Goal: Transaction & Acquisition: Purchase product/service

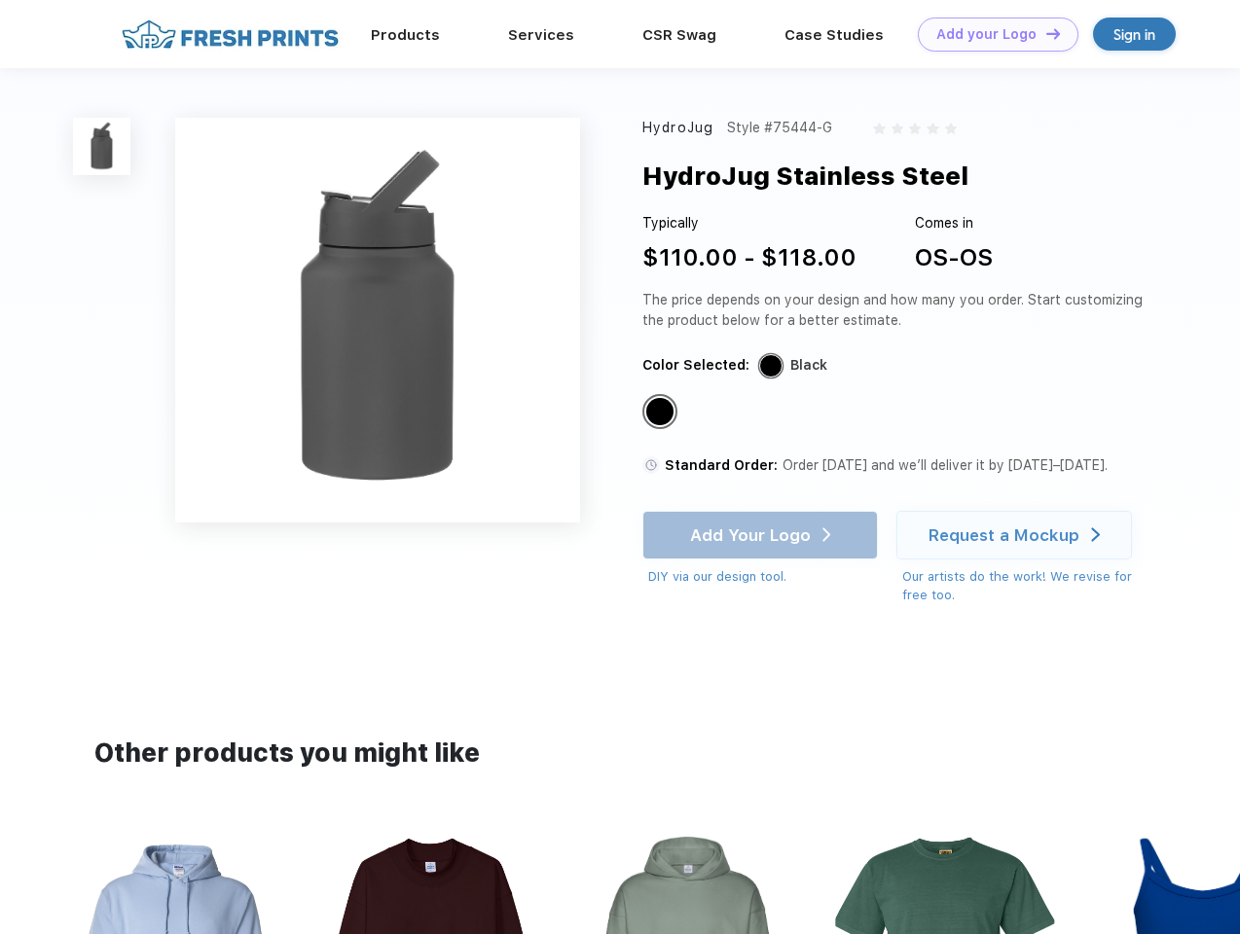
click at [991, 34] on link "Add your Logo Design Tool" at bounding box center [998, 35] width 161 height 34
click at [0, 0] on div "Design Tool" at bounding box center [0, 0] width 0 height 0
click at [1044, 33] on link "Add your Logo Design Tool" at bounding box center [998, 35] width 161 height 34
click at [102, 146] on img at bounding box center [101, 146] width 57 height 57
click at [662, 413] on div "Standard Color" at bounding box center [659, 411] width 27 height 27
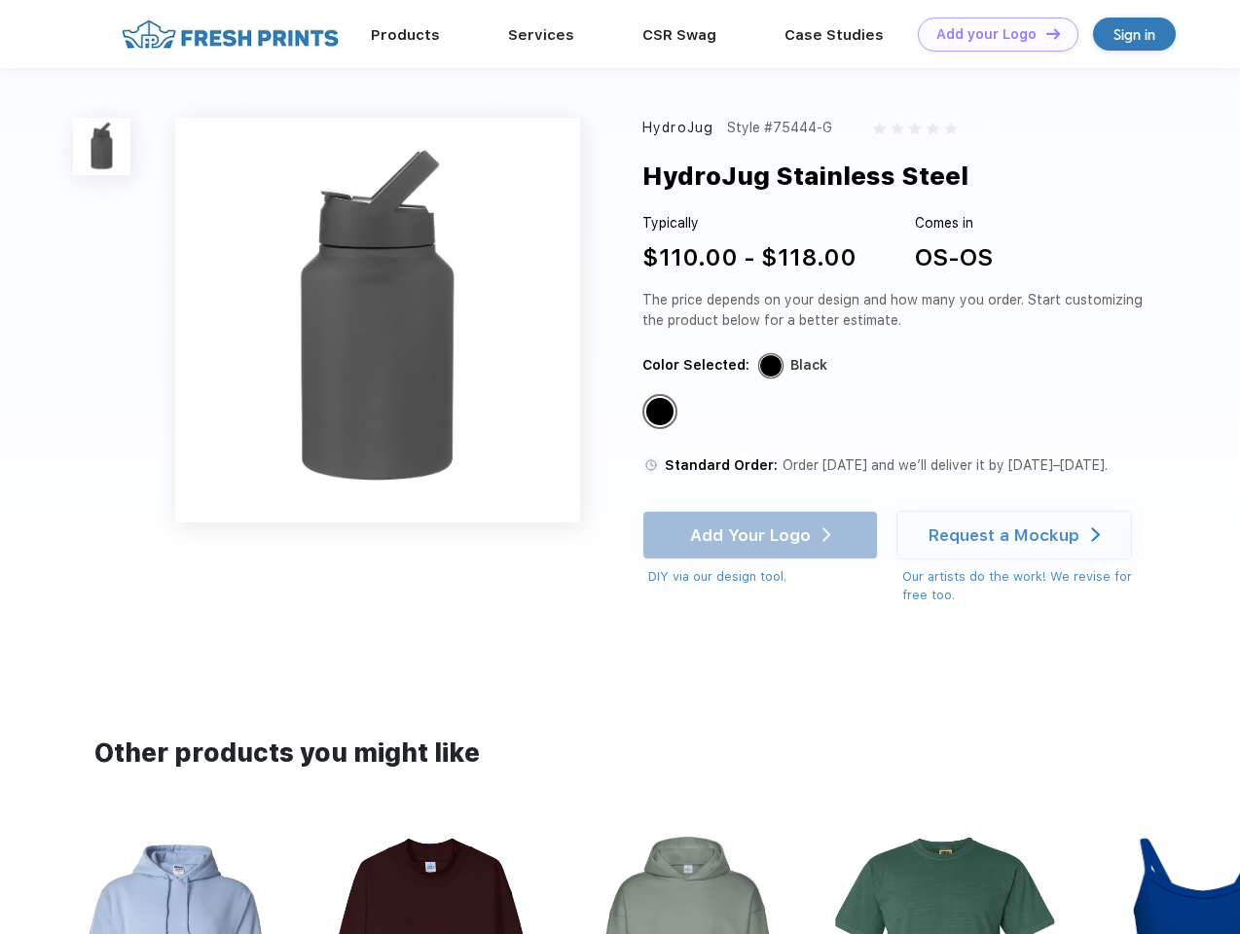
click at [762, 535] on div "Add Your Logo DIY via our design tool. Ah shoot! This product isn't up in our d…" at bounding box center [759, 549] width 235 height 76
click at [1017, 535] on div "Request a Mockup" at bounding box center [1003, 534] width 151 height 19
